Goal: Complete application form

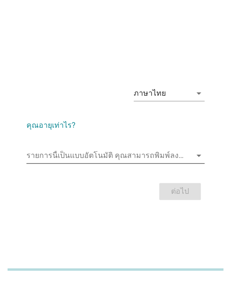
click at [80, 150] on input "รายการนี้เป็นแบบอัตโนมัติ คุณสามารถพิมพ์ลงในรายการนี้" at bounding box center [108, 155] width 165 height 15
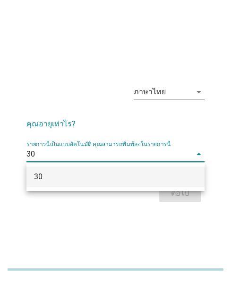
type input "30"
click at [114, 222] on div "ภาษาไทย arrow_drop_down คุณอายุเท่าไร? รายการนี้เป็นแบบอัตโนมัติ [PERSON_NAME]พ…" at bounding box center [115, 140] width 231 height 281
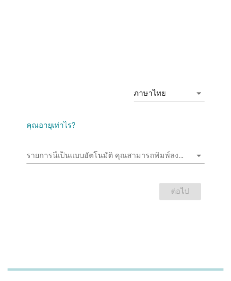
click at [173, 195] on div "ต่อไป" at bounding box center [115, 191] width 178 height 23
click at [100, 158] on input "รายการนี้เป็นแบบอัตโนมัติ คุณสามารถพิมพ์ลงในรายการนี้" at bounding box center [108, 155] width 165 height 15
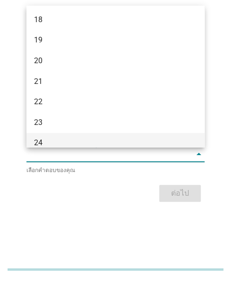
click at [37, 139] on div "24" at bounding box center [108, 142] width 149 height 11
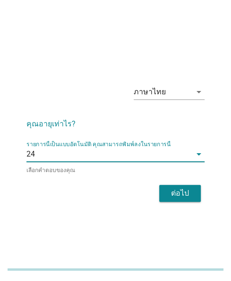
click at [176, 183] on div "ต่อไป" at bounding box center [115, 193] width 178 height 23
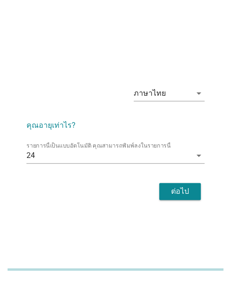
drag, startPoint x: 193, startPoint y: 203, endPoint x: 198, endPoint y: 197, distance: 7.3
click at [193, 202] on div "ต่อไป" at bounding box center [115, 191] width 178 height 23
drag, startPoint x: 185, startPoint y: 204, endPoint x: 205, endPoint y: 203, distance: 19.8
click at [187, 204] on div "ภาษาไทย arrow_drop_down คุณอายุเท่าไร? รายการนี้เป็นแบบอัตโนมัติ [PERSON_NAME]พ…" at bounding box center [115, 141] width 193 height 140
click at [187, 186] on div "ต่อไป" at bounding box center [115, 191] width 178 height 23
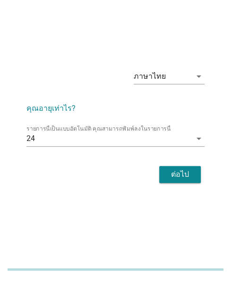
scroll to position [23, 0]
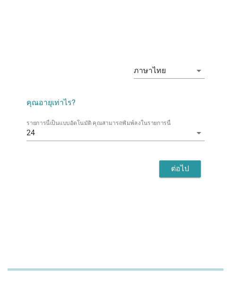
drag, startPoint x: 180, startPoint y: 164, endPoint x: 193, endPoint y: 164, distance: 12.8
click at [181, 164] on div "ต่อไป" at bounding box center [180, 168] width 26 height 11
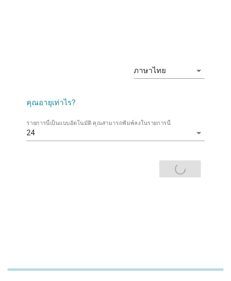
scroll to position [0, 0]
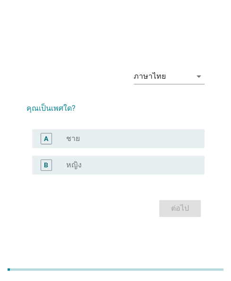
click at [89, 167] on div "radio_button_unchecked หญิง" at bounding box center [127, 165] width 123 height 9
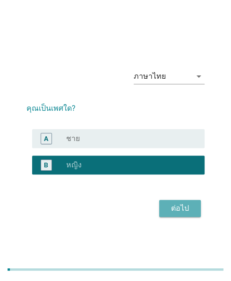
drag, startPoint x: 164, startPoint y: 211, endPoint x: 209, endPoint y: 211, distance: 44.9
click at [172, 211] on button "ต่อไป" at bounding box center [180, 208] width 42 height 17
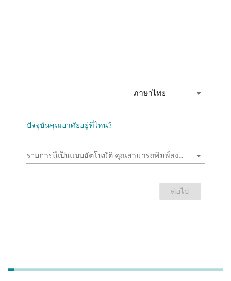
click at [128, 165] on div "รายการนี้เป็นแบบอัตโนมัติ [PERSON_NAME]พิมพ์ลงในรายการนี้ arrow_drop_down" at bounding box center [115, 160] width 178 height 25
click at [110, 158] on input "รายการนี้เป็นแบบอัตโนมัติ คุณสามารถพิมพ์ลงในรายการนี้" at bounding box center [108, 155] width 165 height 15
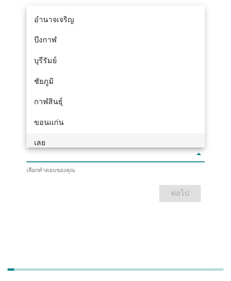
click at [43, 144] on div "เลย" at bounding box center [108, 142] width 149 height 11
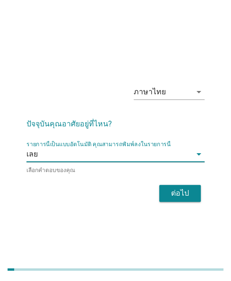
drag, startPoint x: 171, startPoint y: 179, endPoint x: 42, endPoint y: 153, distance: 132.6
click at [151, 177] on form "ปัจจุบันคุณอาศัยอยู่ที่ไหน? รายการนี้เป็นแบบอัตโนมัติ [PERSON_NAME]พิมพ์ลงในราย…" at bounding box center [115, 157] width 178 height 96
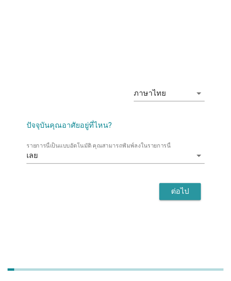
drag, startPoint x: 166, startPoint y: 187, endPoint x: 222, endPoint y: 198, distance: 56.8
click at [168, 187] on div "ต่อไป" at bounding box center [180, 191] width 26 height 11
